Goal: Task Accomplishment & Management: Manage account settings

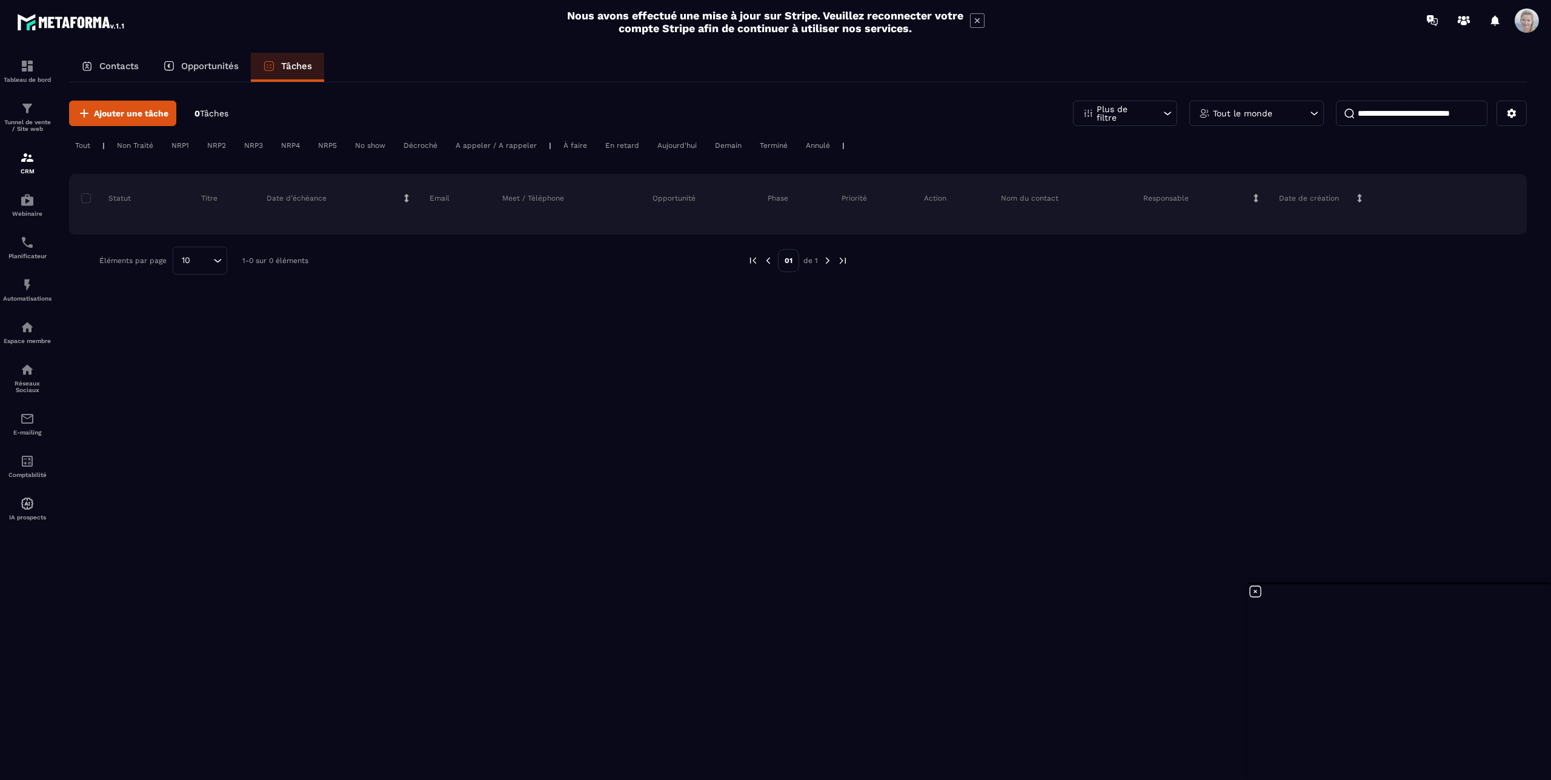
click at [116, 70] on p "Contacts" at bounding box center [118, 66] width 39 height 11
click at [141, 158] on icon at bounding box center [141, 160] width 4 height 4
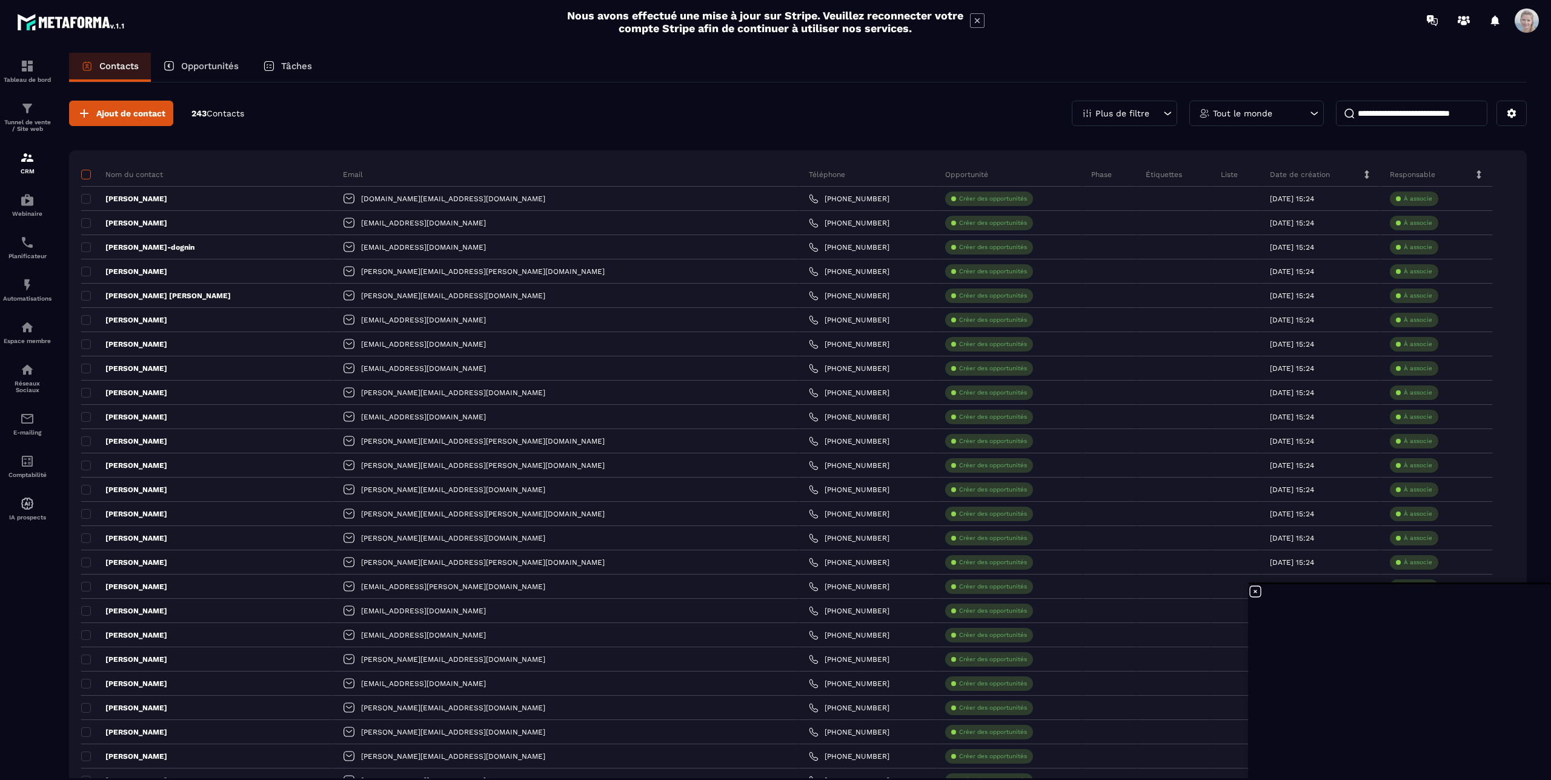
click at [87, 174] on span at bounding box center [86, 175] width 10 height 10
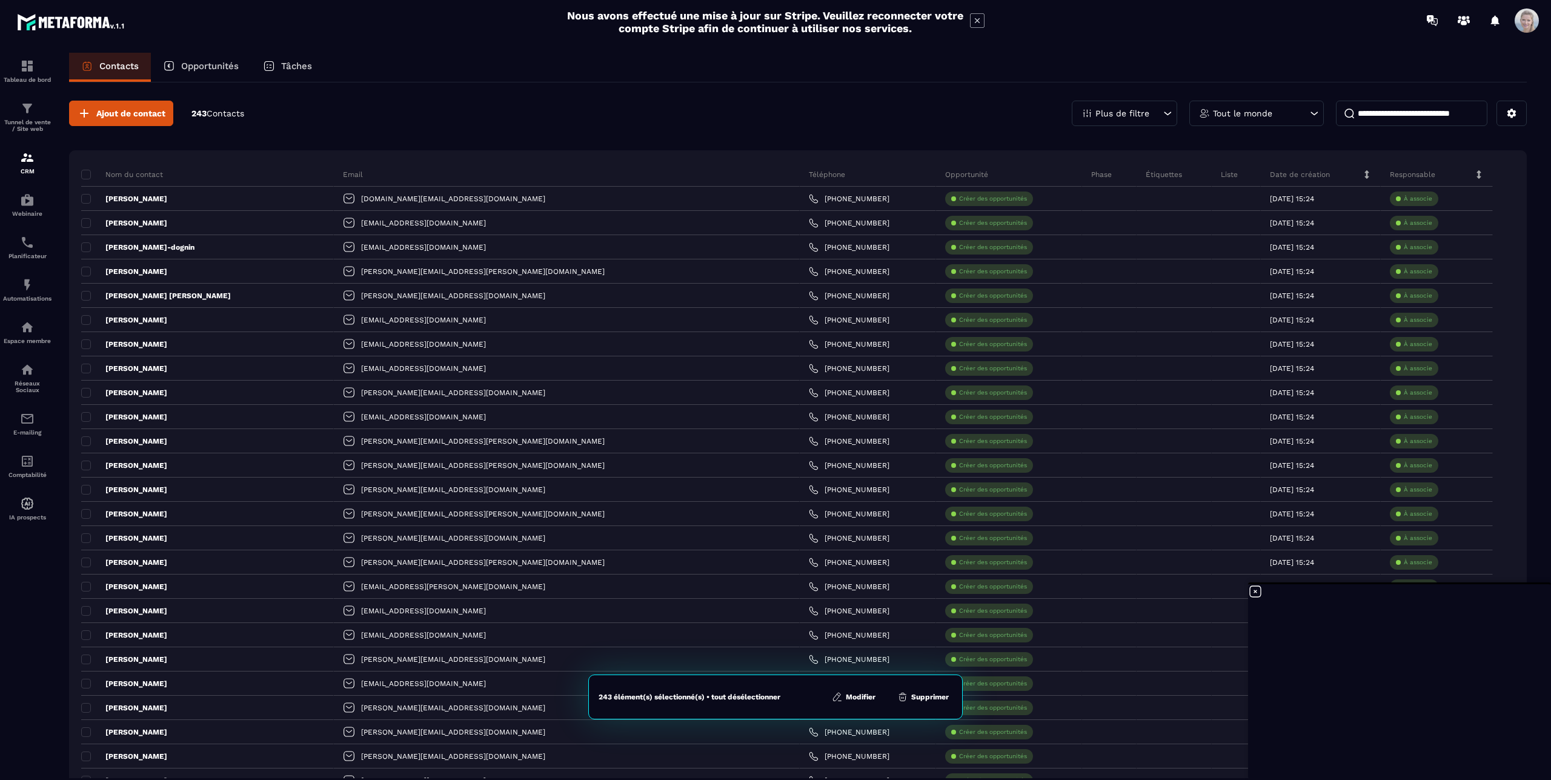
click at [872, 696] on button "Modifier" at bounding box center [853, 697] width 51 height 12
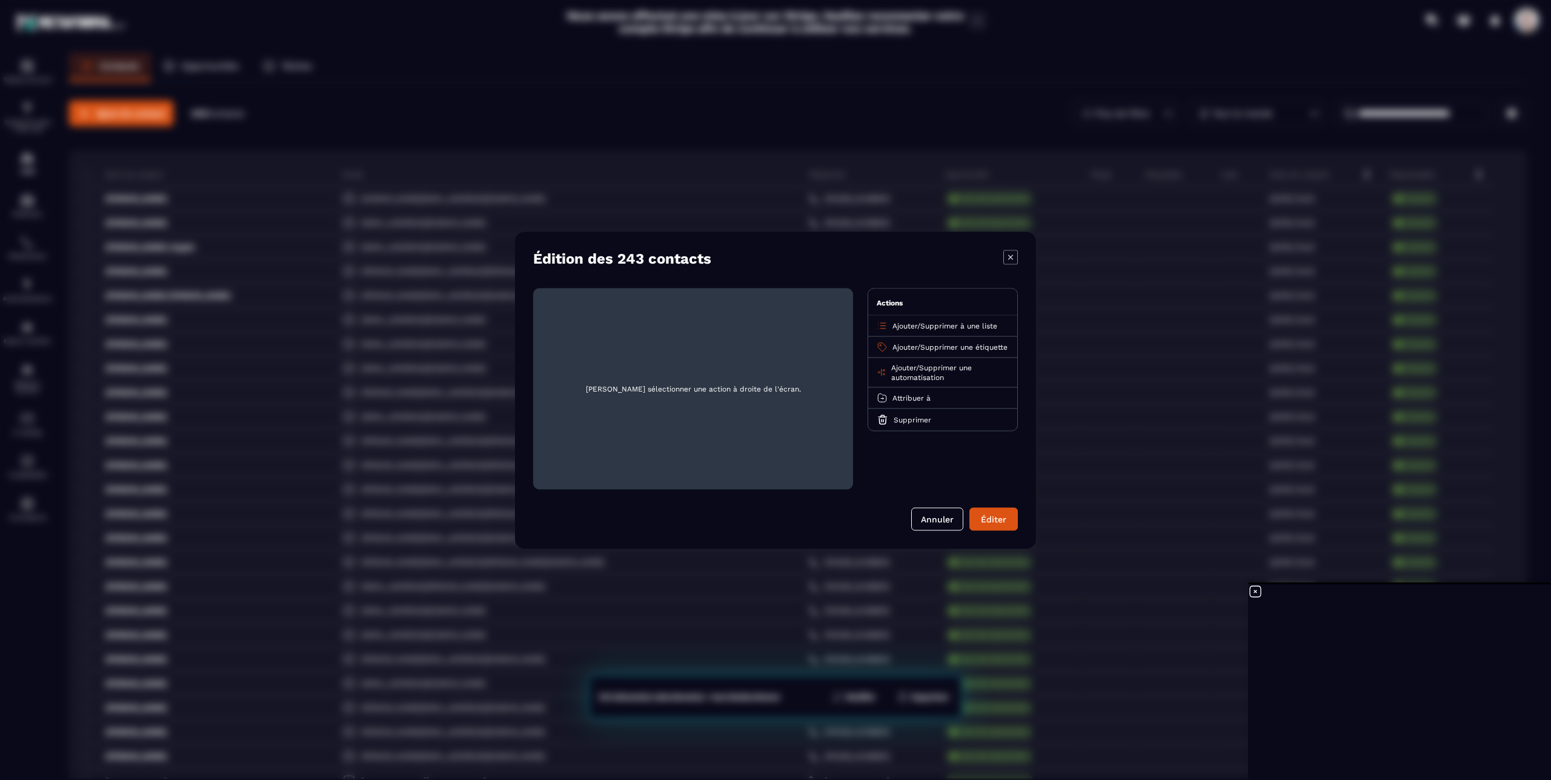
click at [877, 350] on icon "Modal window" at bounding box center [882, 346] width 11 height 11
click at [920, 351] on span "Supprimer une étiquette" at bounding box center [963, 346] width 87 height 8
click at [892, 393] on p "Edl" at bounding box center [942, 394] width 107 height 12
click at [983, 522] on div "Éditer" at bounding box center [993, 519] width 33 height 12
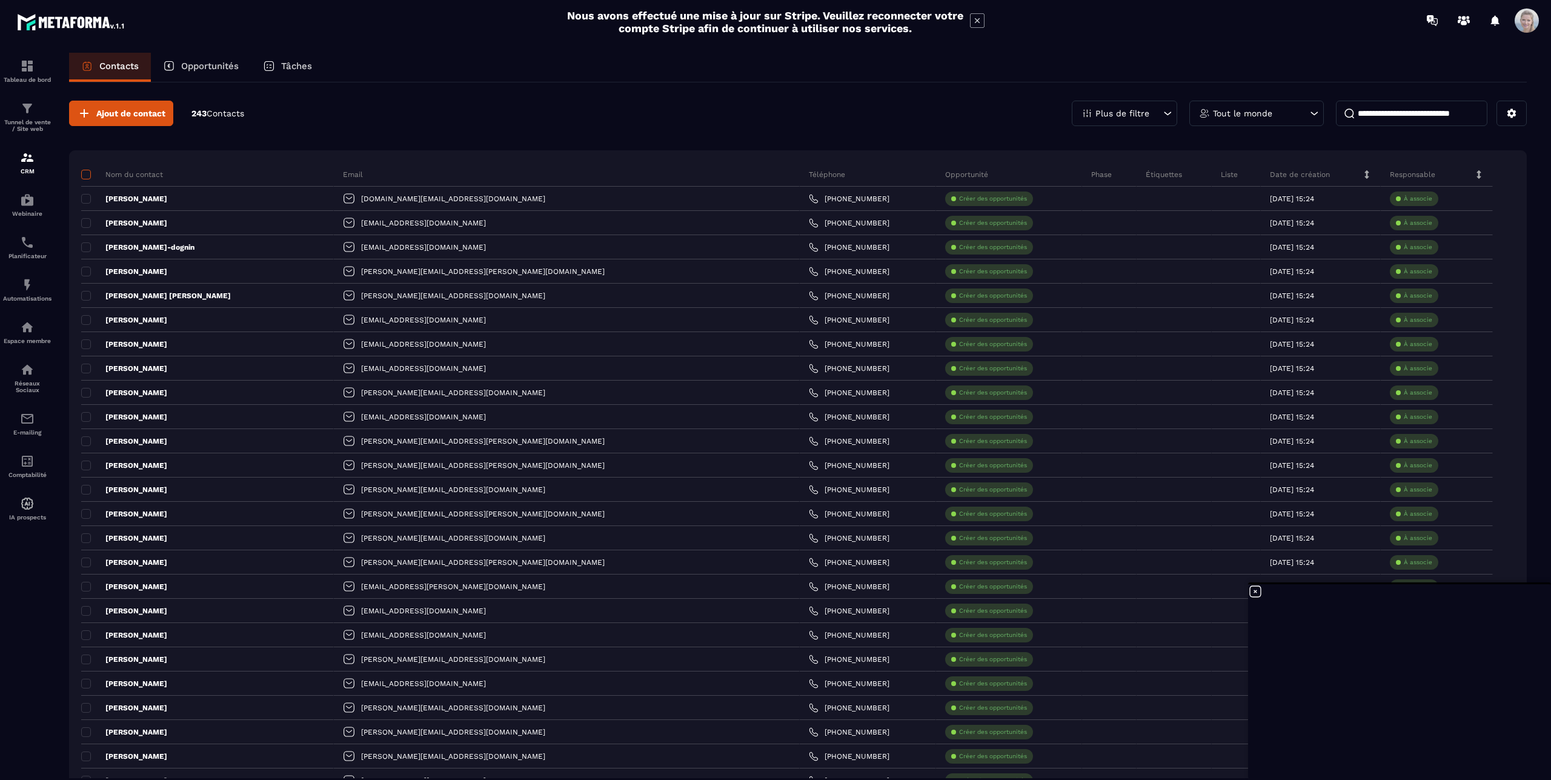
click at [86, 171] on span at bounding box center [86, 175] width 10 height 10
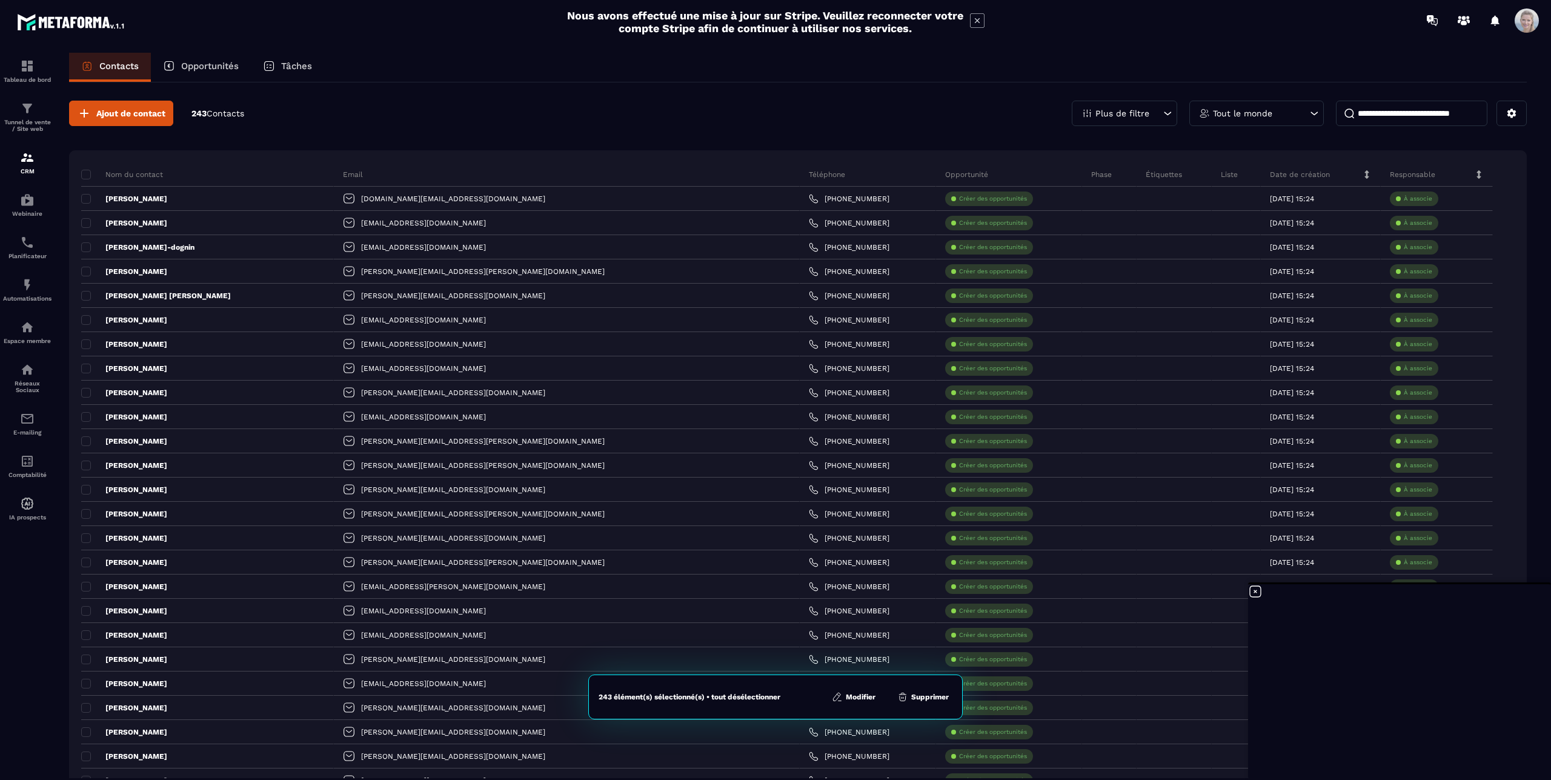
click at [870, 697] on button "Modifier" at bounding box center [853, 697] width 51 height 12
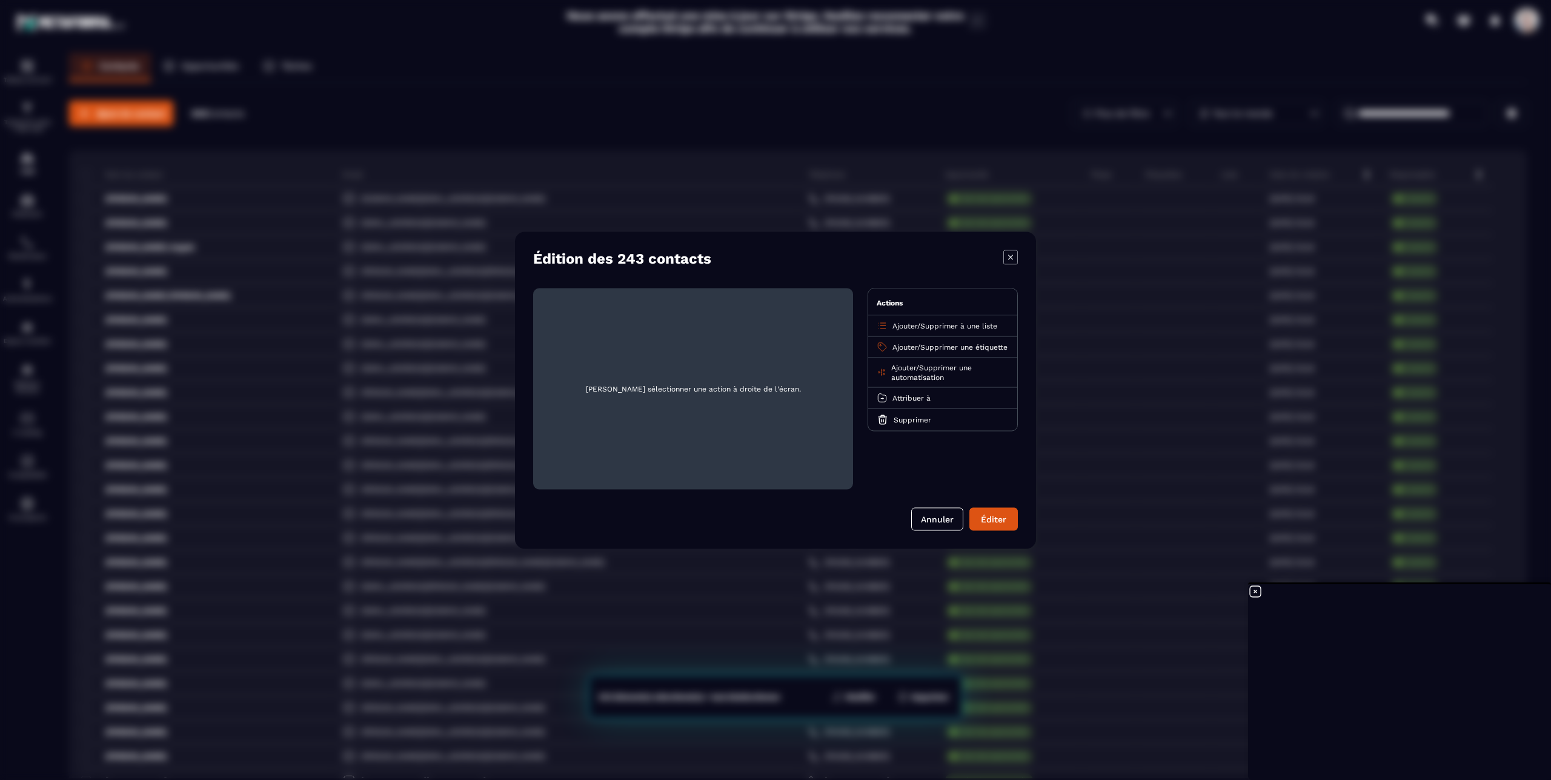
click at [920, 351] on span "Supprimer une étiquette" at bounding box center [963, 346] width 87 height 8
click at [889, 394] on p "Edl" at bounding box center [942, 394] width 107 height 12
click at [984, 521] on div "Éditer" at bounding box center [993, 519] width 33 height 12
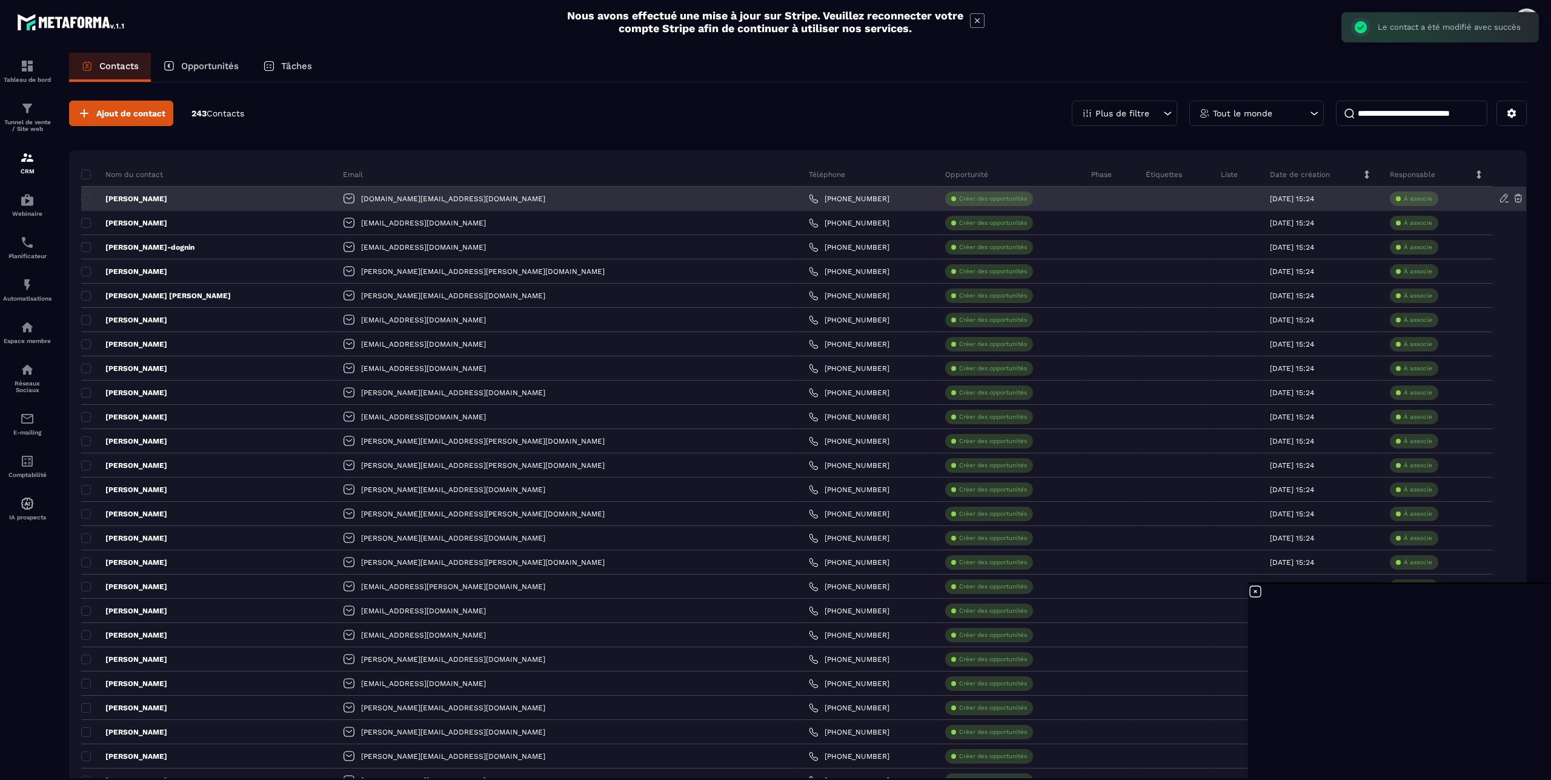
click at [1499, 197] on icon at bounding box center [1504, 198] width 11 height 11
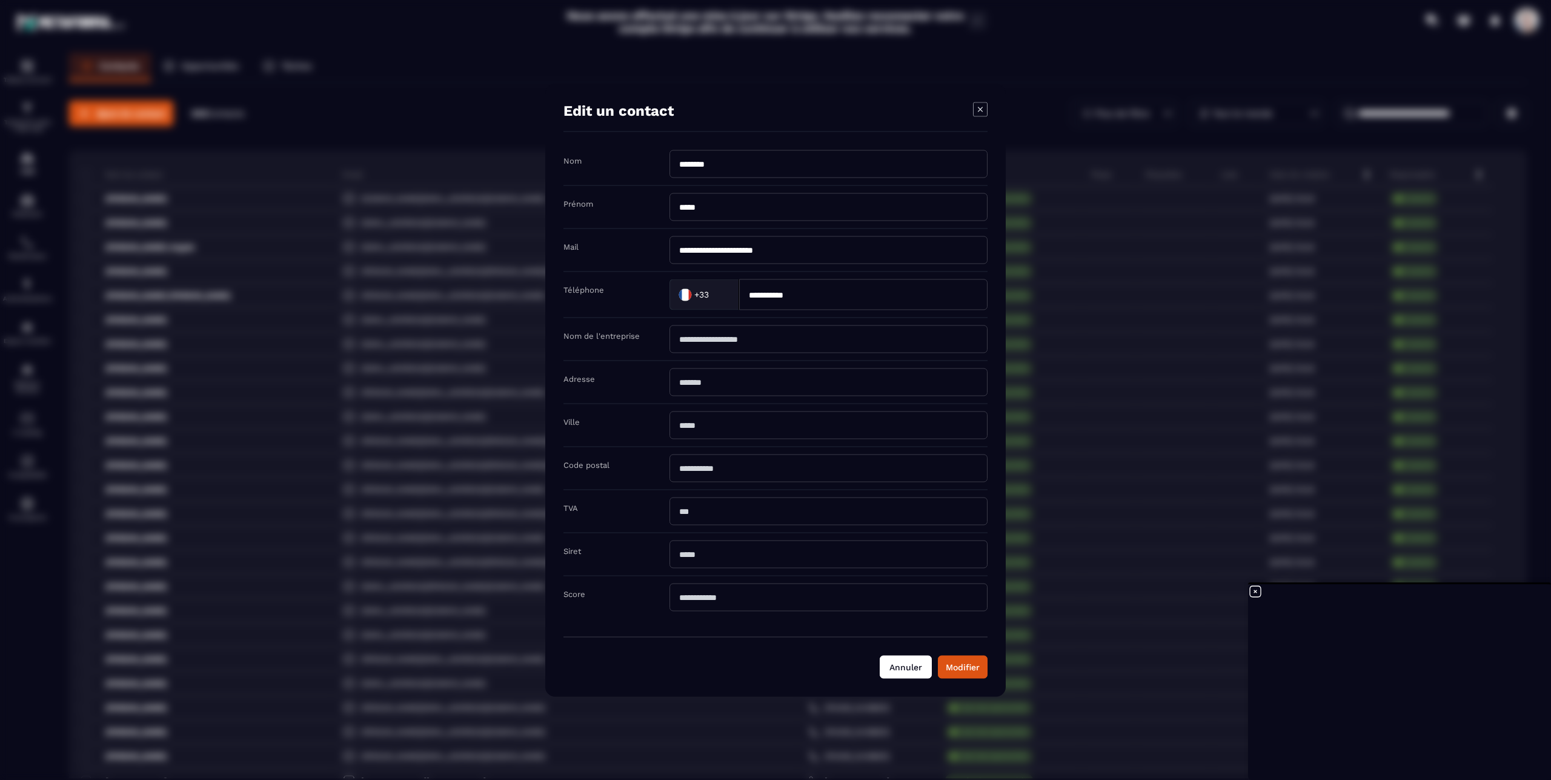
click at [897, 665] on button "Annuler" at bounding box center [906, 666] width 52 height 23
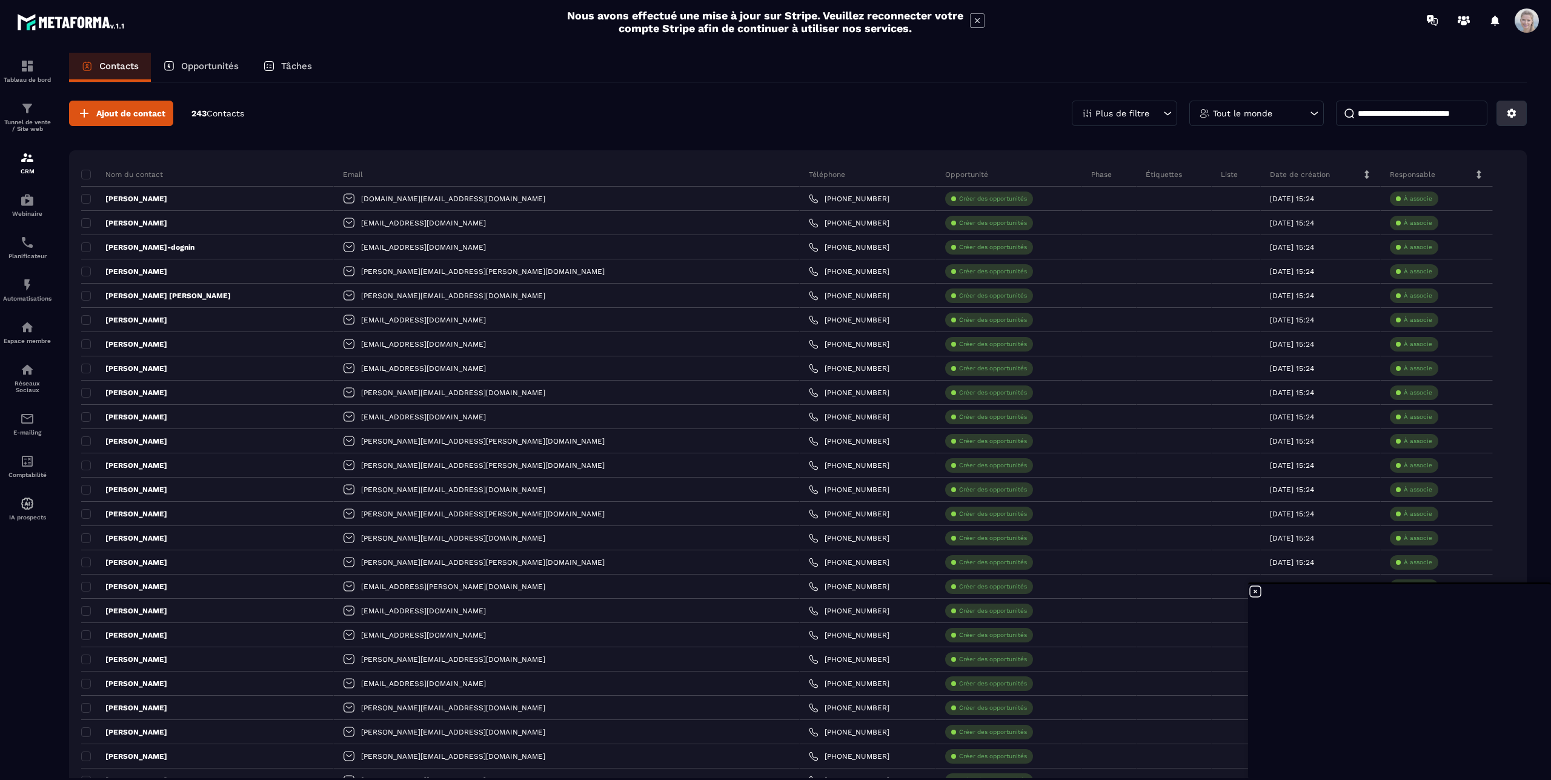
click at [1497, 114] on button at bounding box center [1512, 113] width 30 height 25
click at [1146, 172] on p "Étiquettes" at bounding box center [1164, 175] width 36 height 10
click at [1506, 109] on icon at bounding box center [1511, 113] width 11 height 11
click at [951, 119] on div "Ajout de contact 243 Contacts Plus de filtre Tout le monde Créer / Editer une L…" at bounding box center [798, 113] width 1458 height 25
click at [1497, 115] on button at bounding box center [1512, 113] width 30 height 25
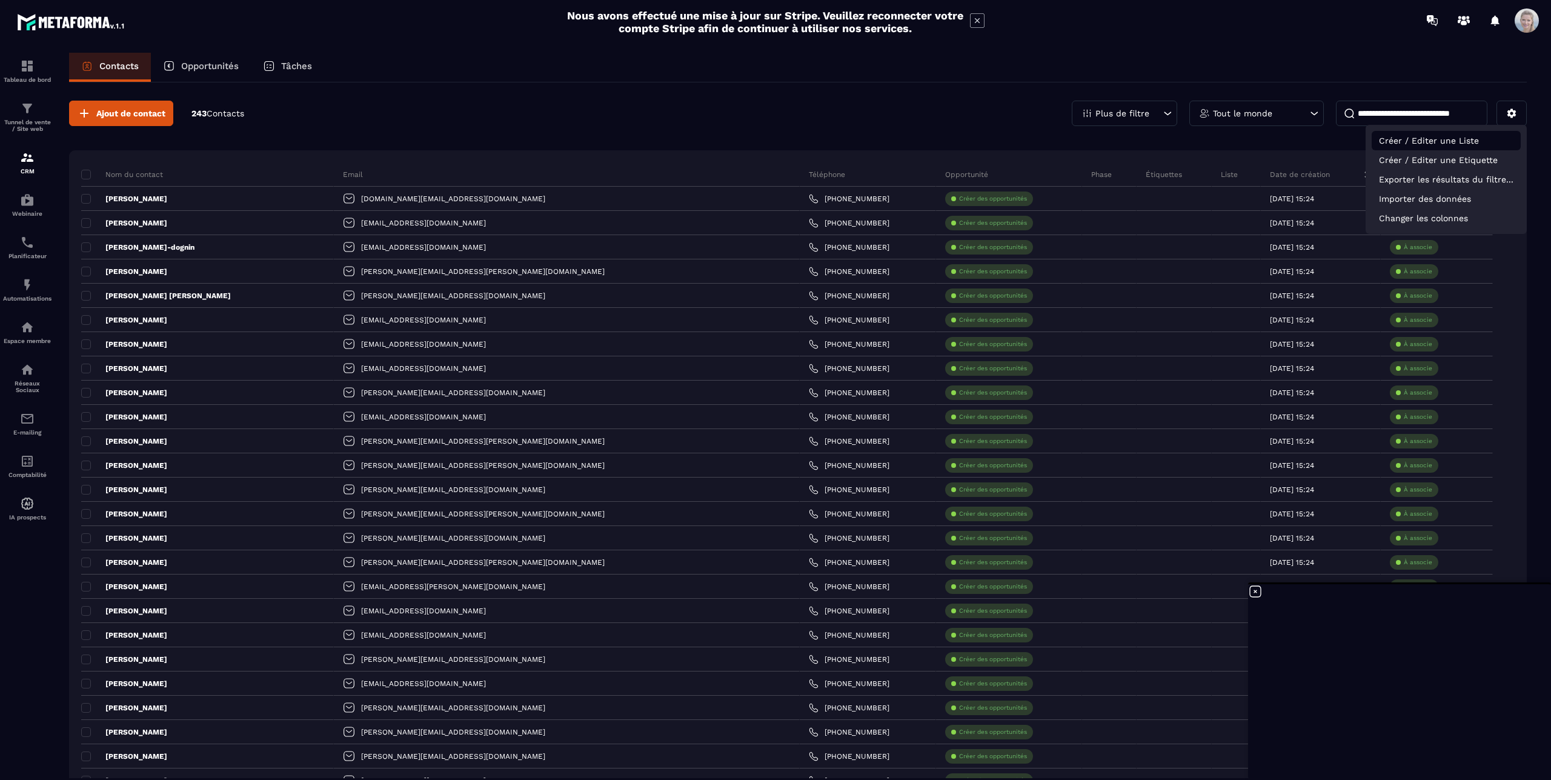
click at [1432, 139] on p "Créer / Editer une Liste" at bounding box center [1446, 140] width 149 height 19
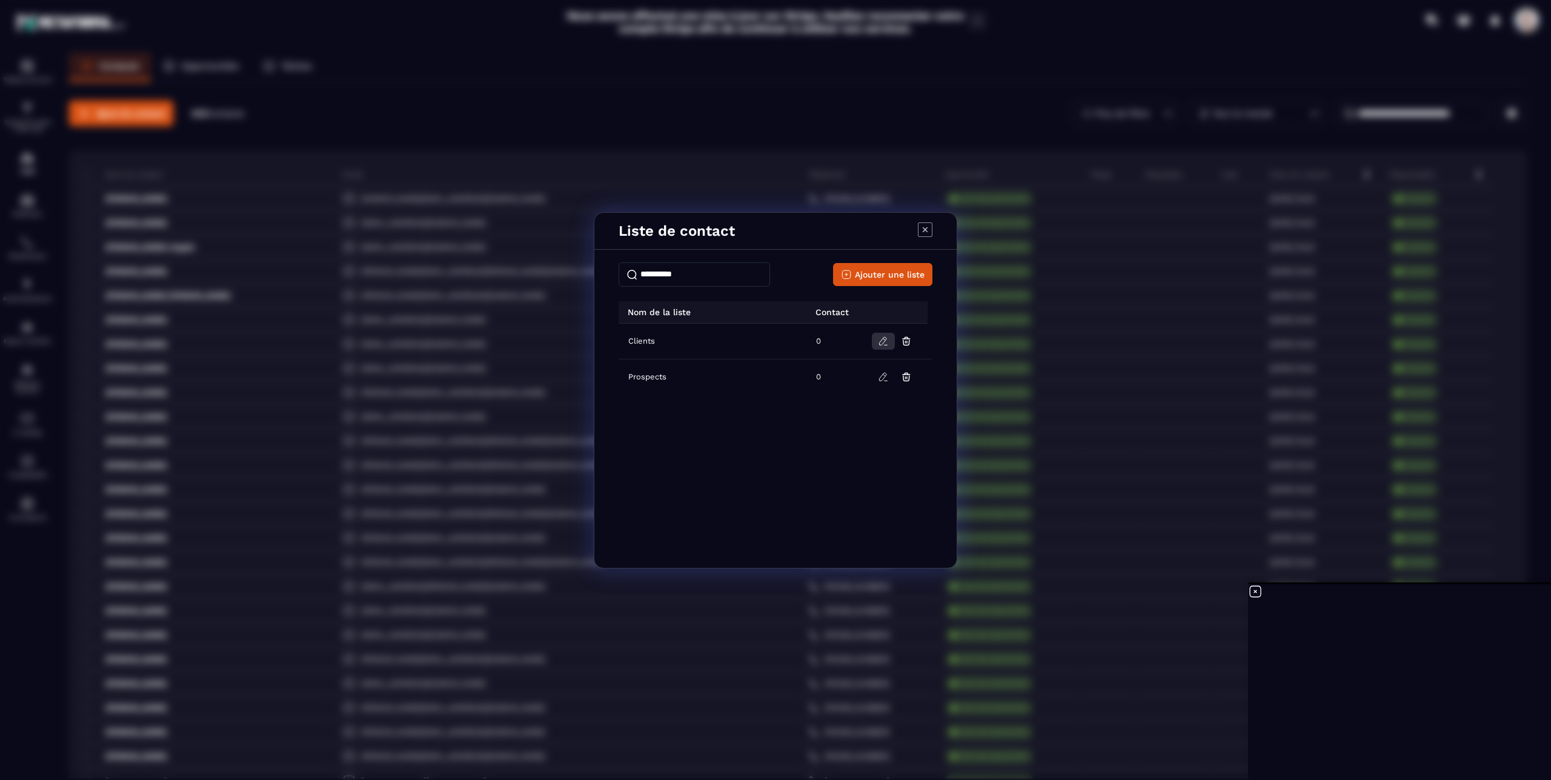
click at [881, 342] on icon "Modal window" at bounding box center [883, 341] width 11 height 11
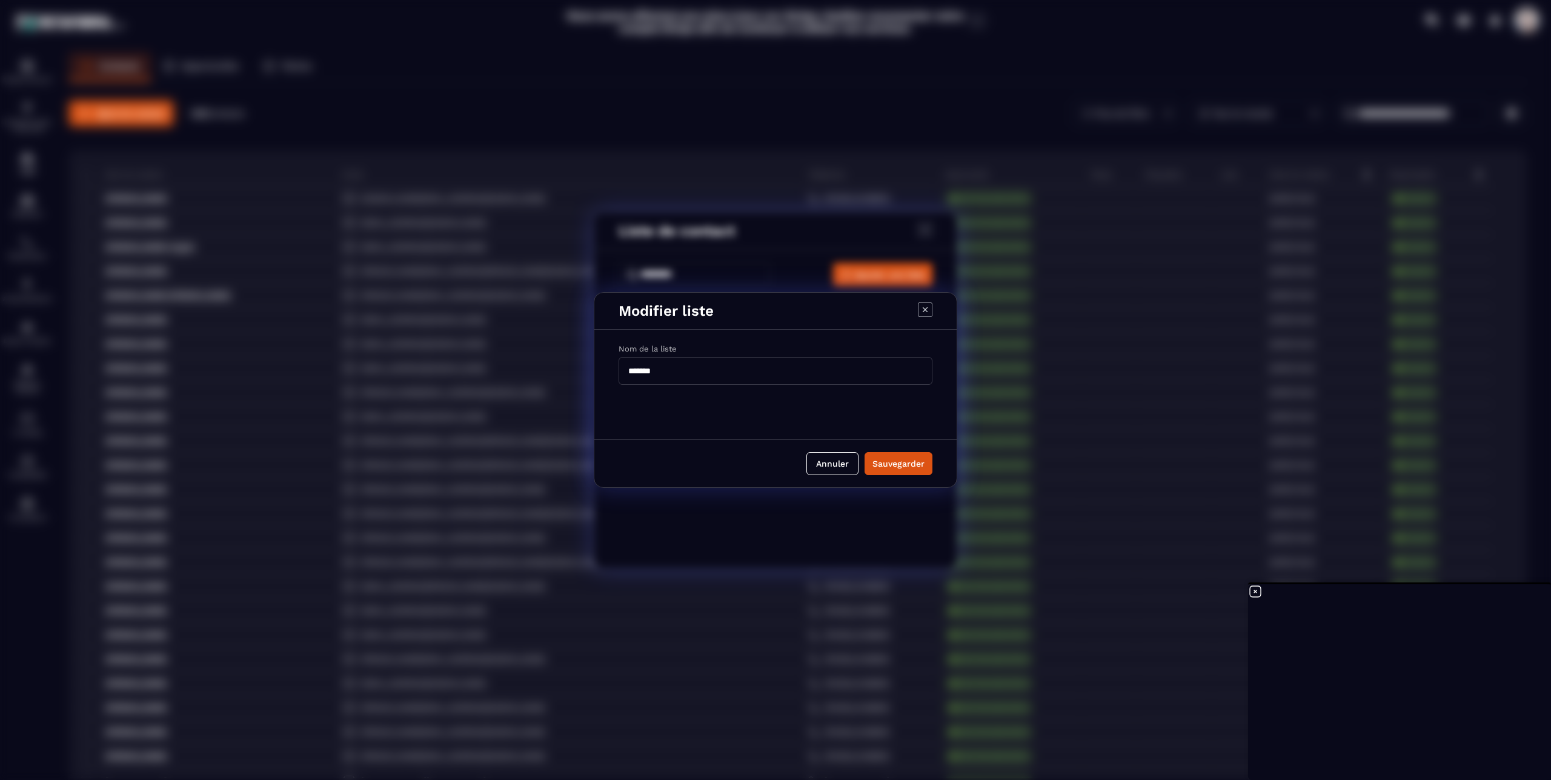
click at [926, 310] on icon "Modal window" at bounding box center [925, 309] width 15 height 15
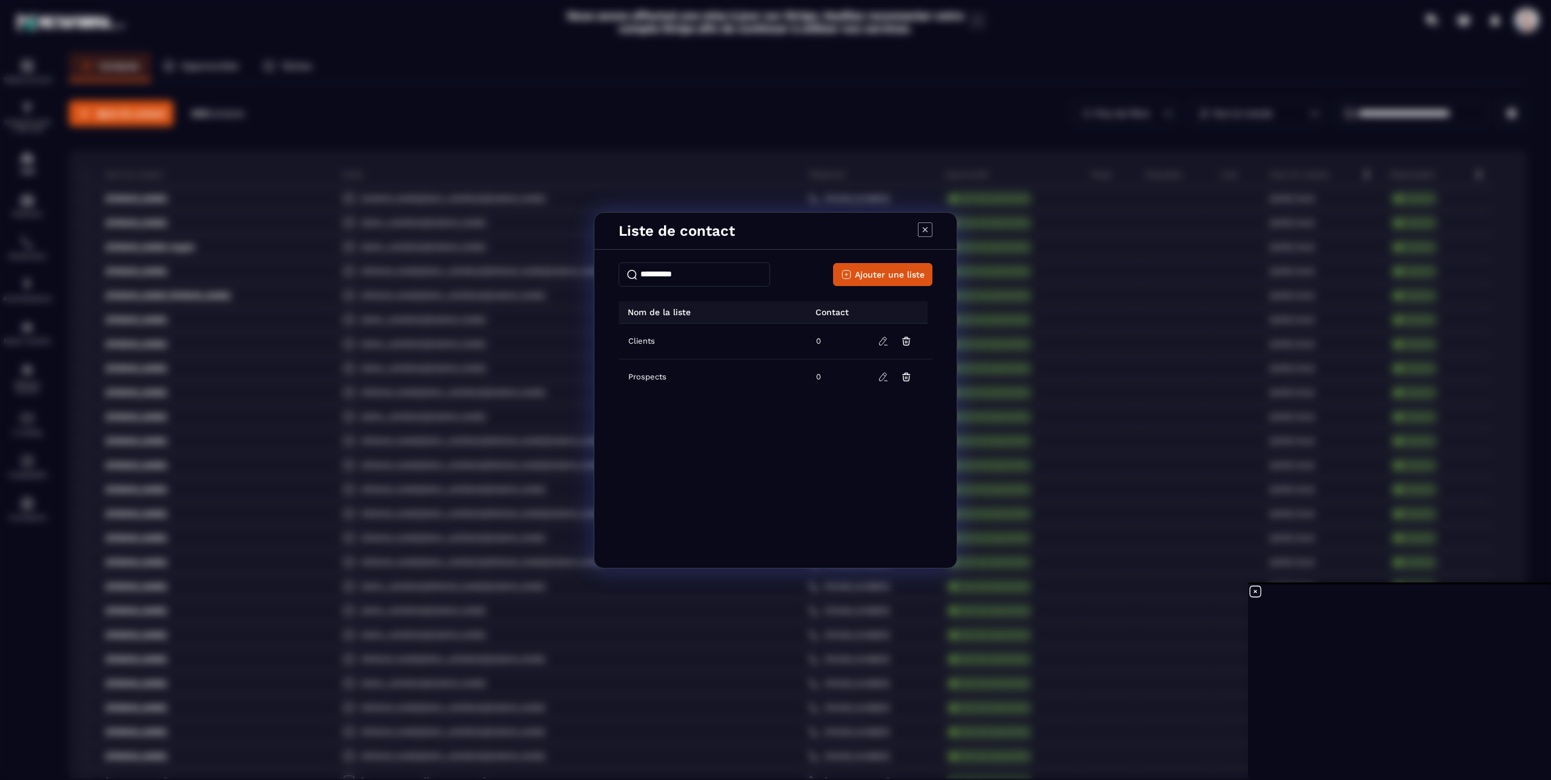
click at [926, 230] on icon "Modal window" at bounding box center [925, 229] width 15 height 15
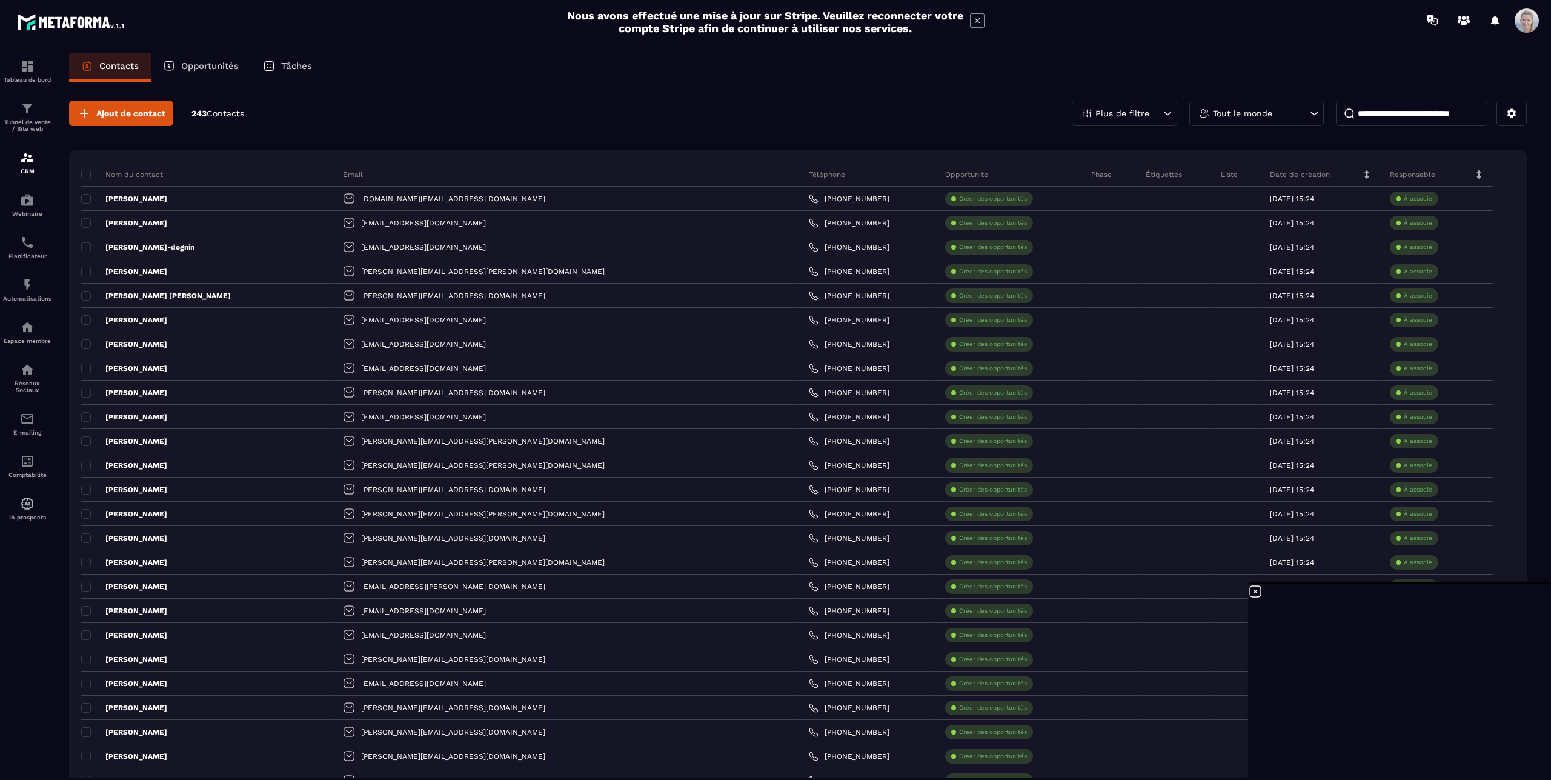
click at [120, 67] on p "Contacts" at bounding box center [118, 66] width 39 height 11
click at [85, 173] on span at bounding box center [86, 175] width 10 height 10
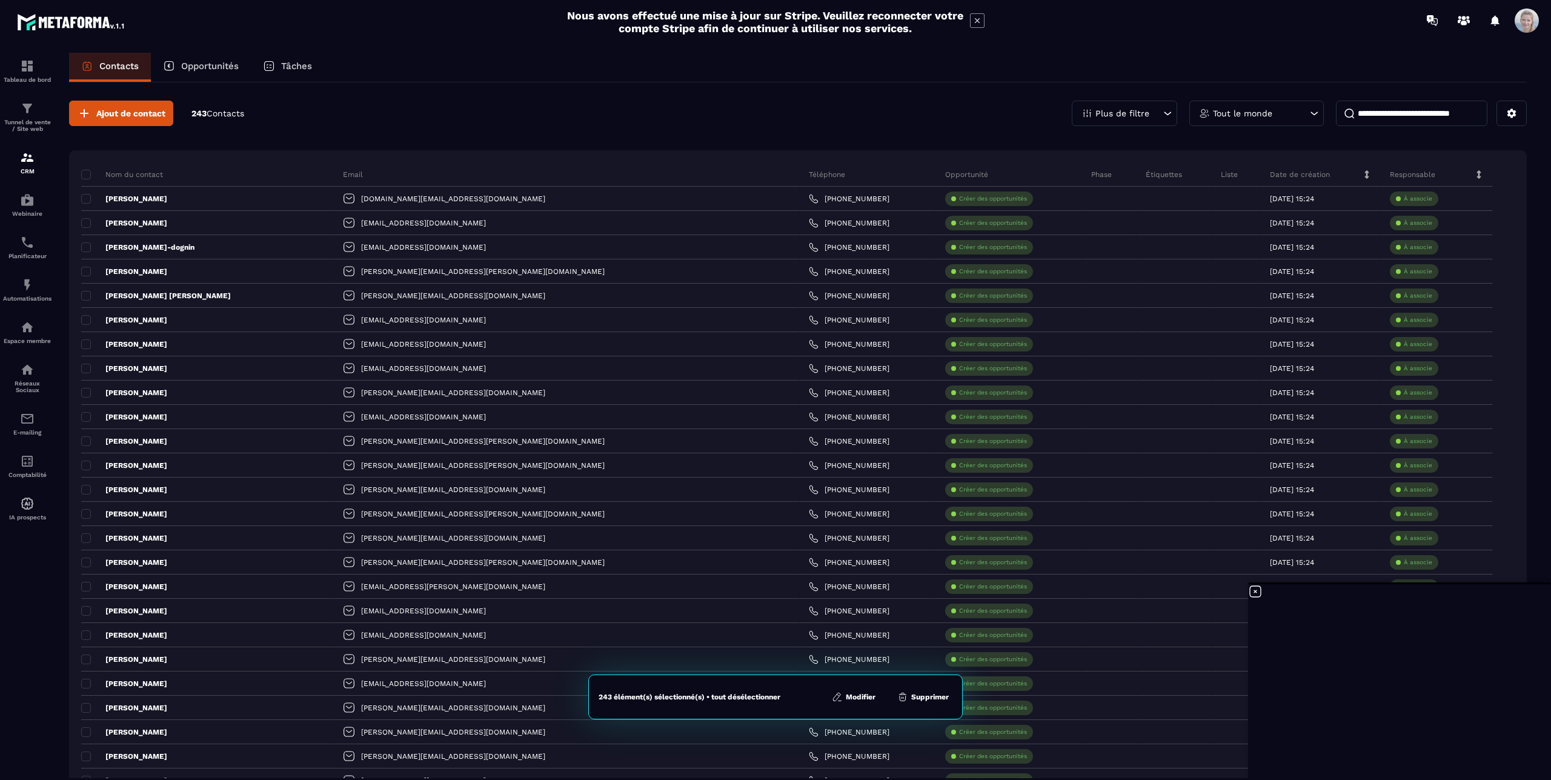
click at [868, 694] on button "Modifier" at bounding box center [853, 697] width 51 height 12
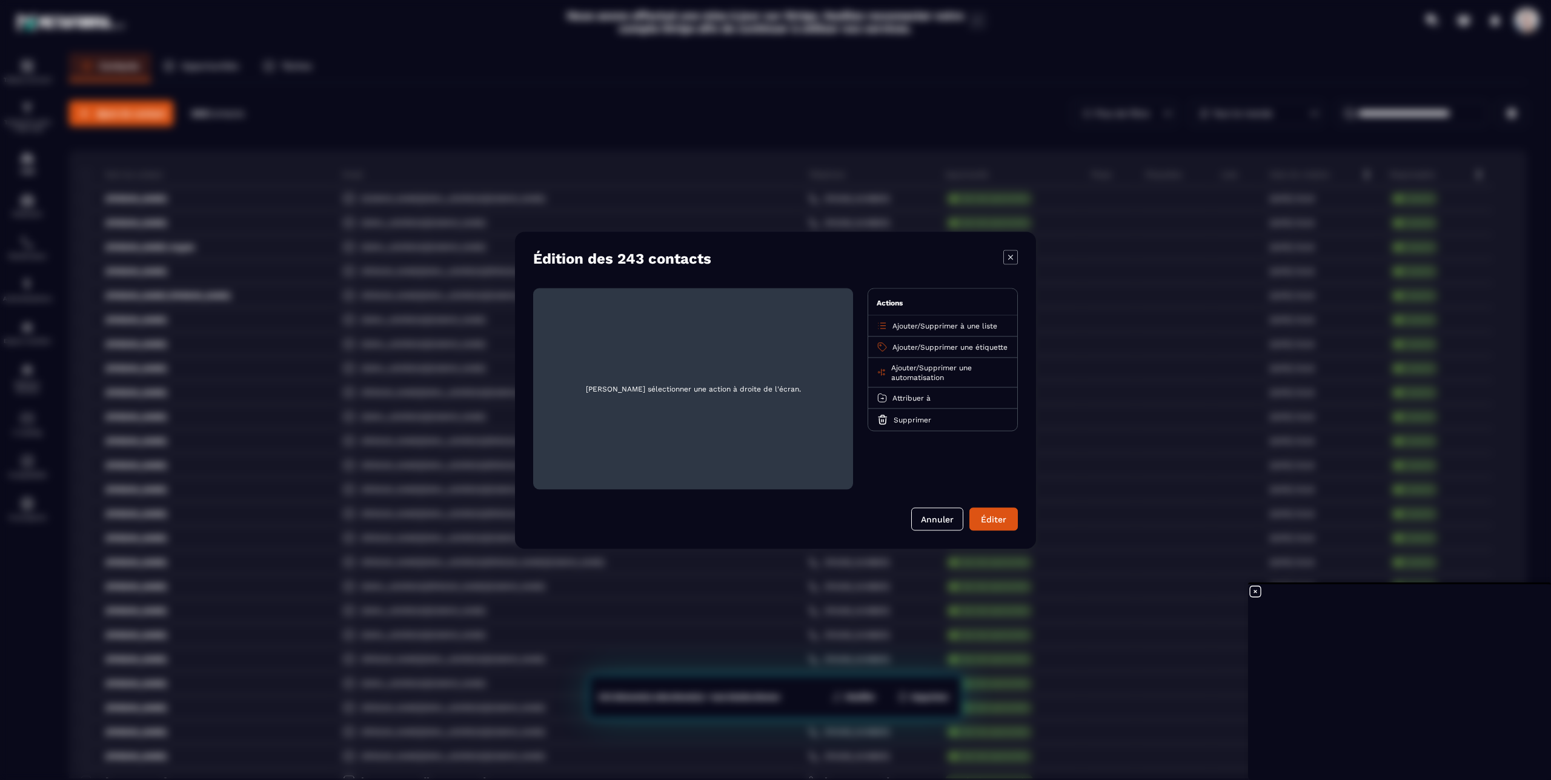
click at [950, 348] on span "Supprimer une étiquette" at bounding box center [963, 346] width 87 height 8
click at [892, 396] on p "Edl" at bounding box center [942, 394] width 107 height 12
click at [990, 520] on div "Éditer" at bounding box center [993, 519] width 33 height 12
